Goal: Information Seeking & Learning: Learn about a topic

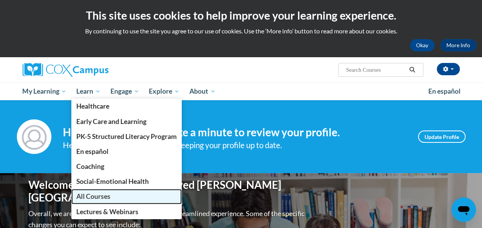
click at [99, 193] on span "All Courses" at bounding box center [93, 196] width 34 height 8
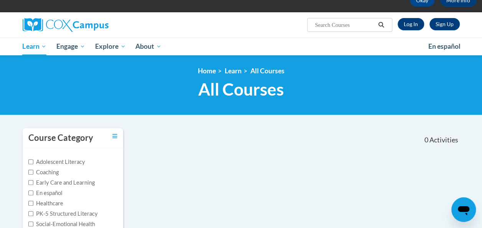
scroll to position [47, 0]
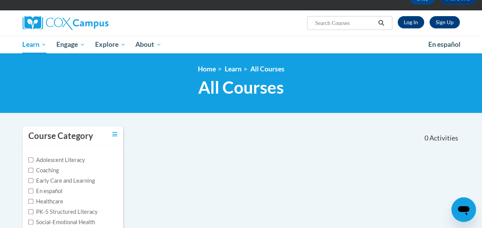
click at [332, 23] on input "Search..." at bounding box center [344, 22] width 61 height 9
click at [336, 24] on input "Search..." at bounding box center [344, 22] width 61 height 9
type input "reading fluency"
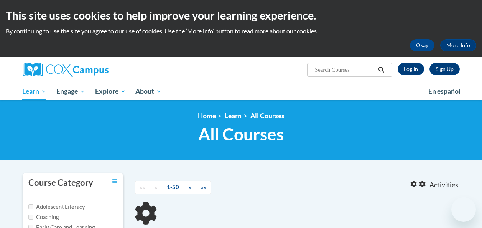
type input "reading fluency"
